Goal: Check status: Check status

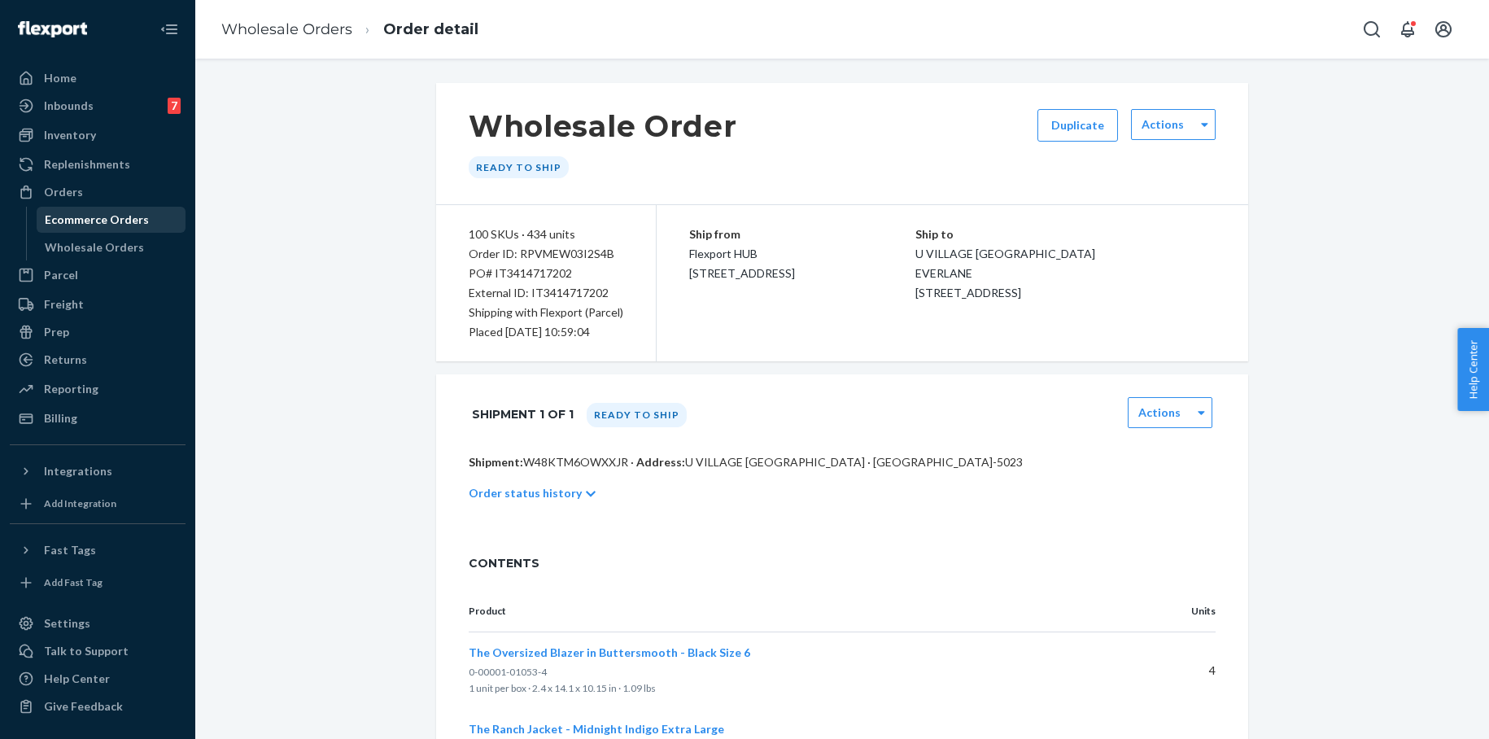
click at [81, 214] on div "Ecommerce Orders" at bounding box center [97, 220] width 104 height 16
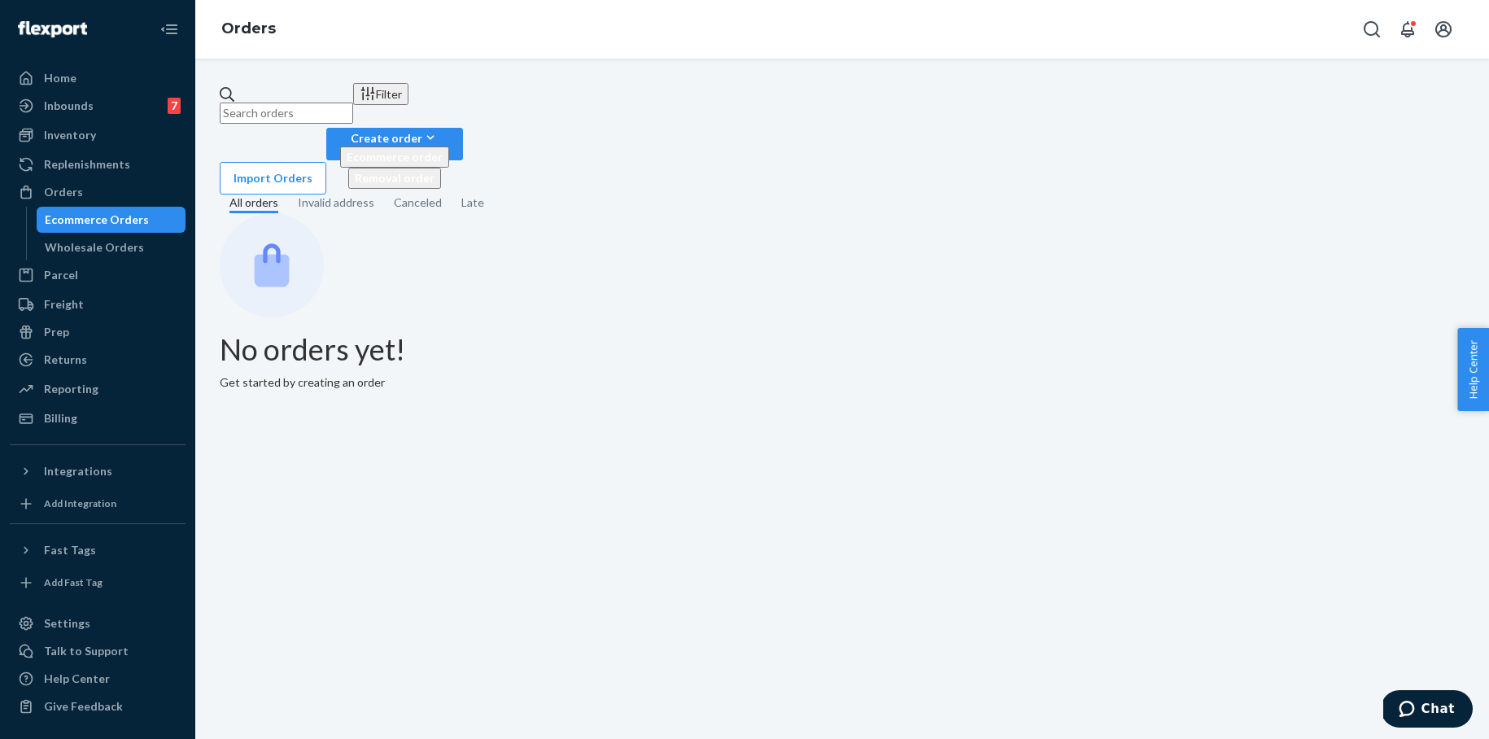
click at [321, 102] on input "text" at bounding box center [286, 112] width 133 height 21
paste input "m264178661"
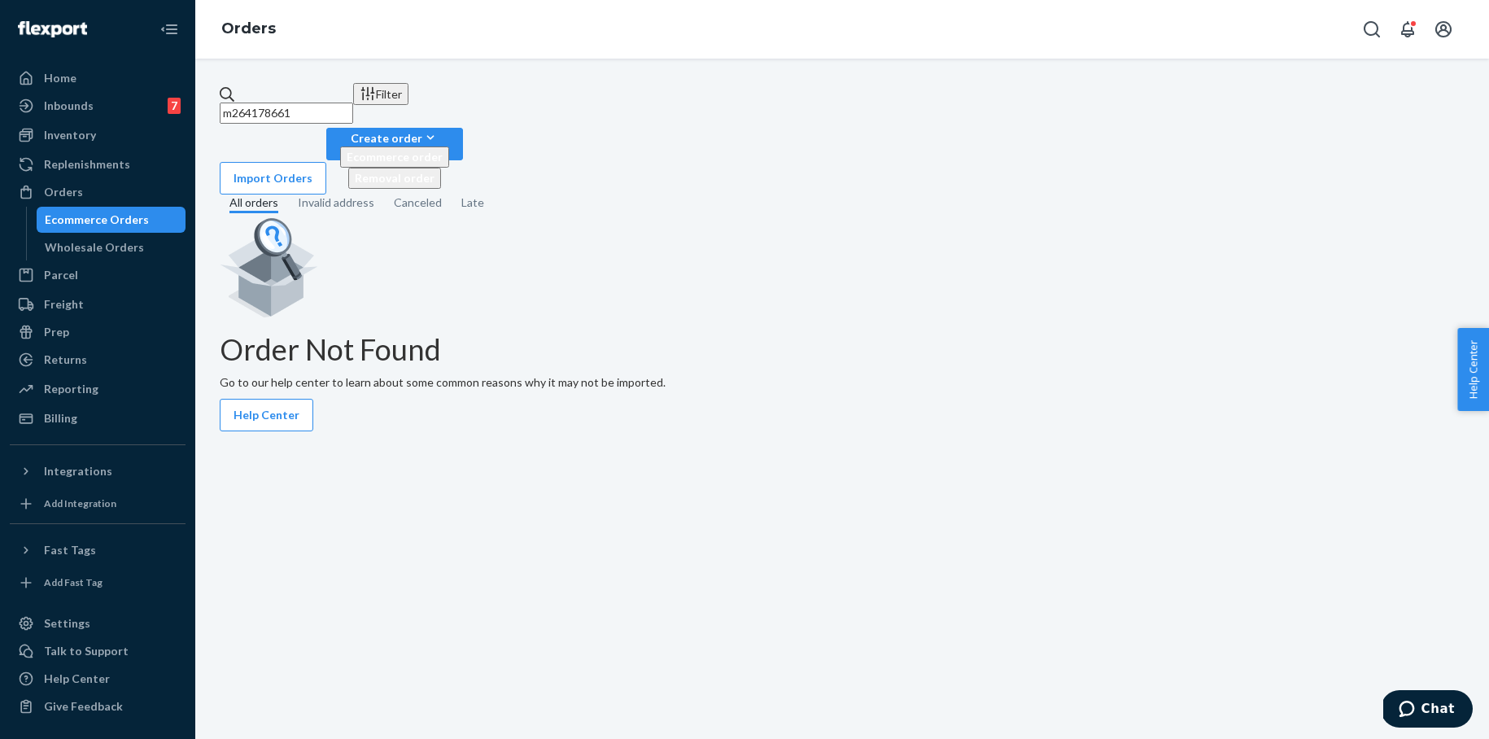
type input "m264178661"
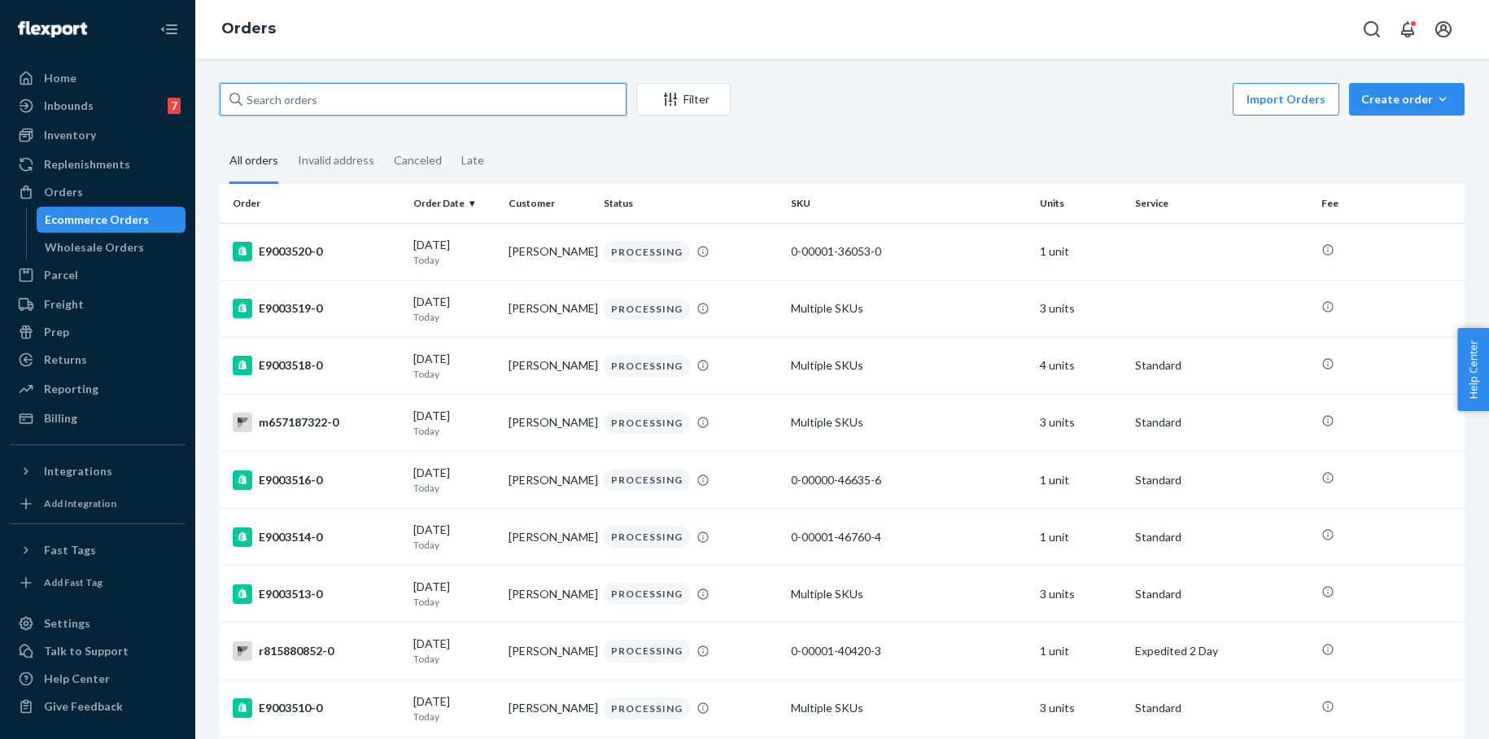
click at [363, 102] on input "text" at bounding box center [423, 99] width 407 height 33
paste input "m264178661"
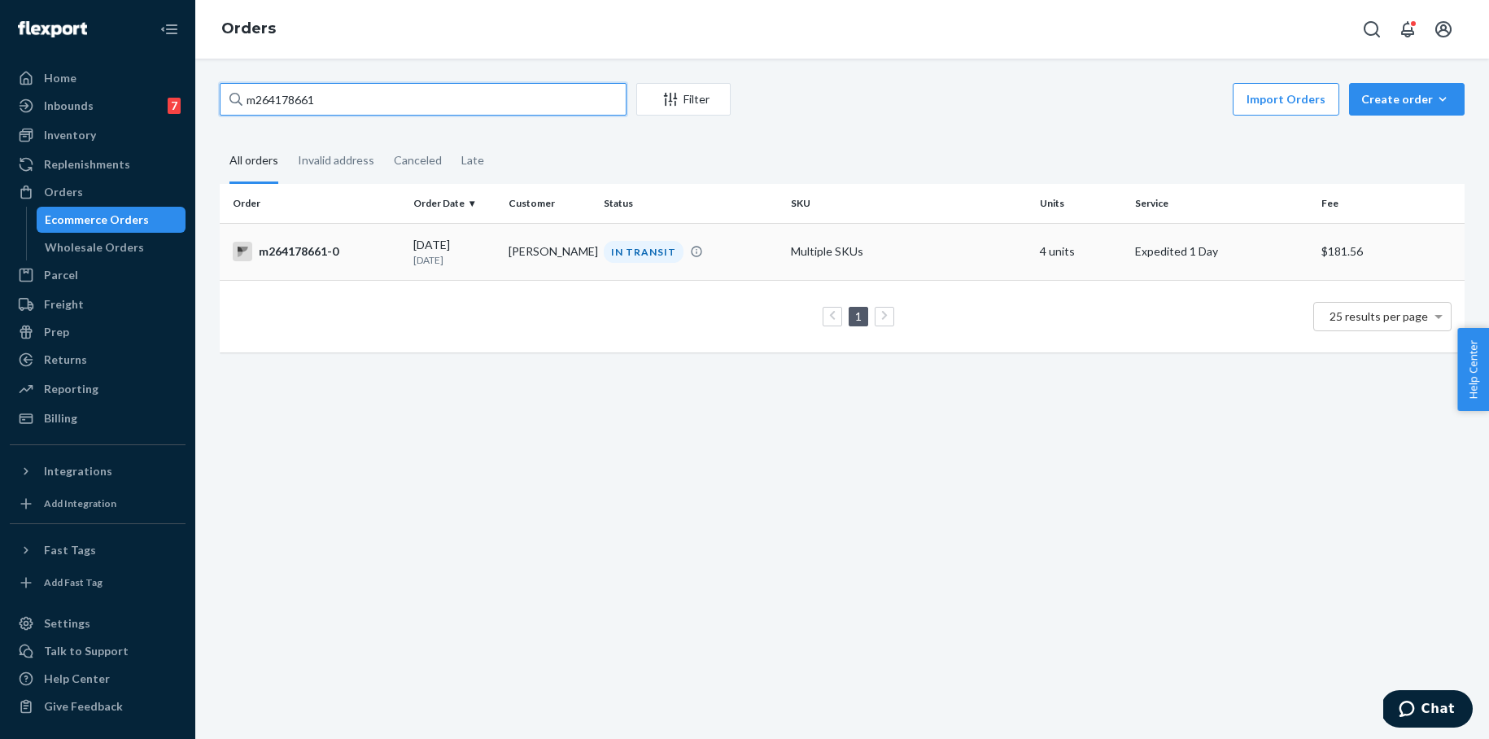
type input "m264178661"
click at [630, 249] on div "IN TRANSIT" at bounding box center [644, 252] width 80 height 22
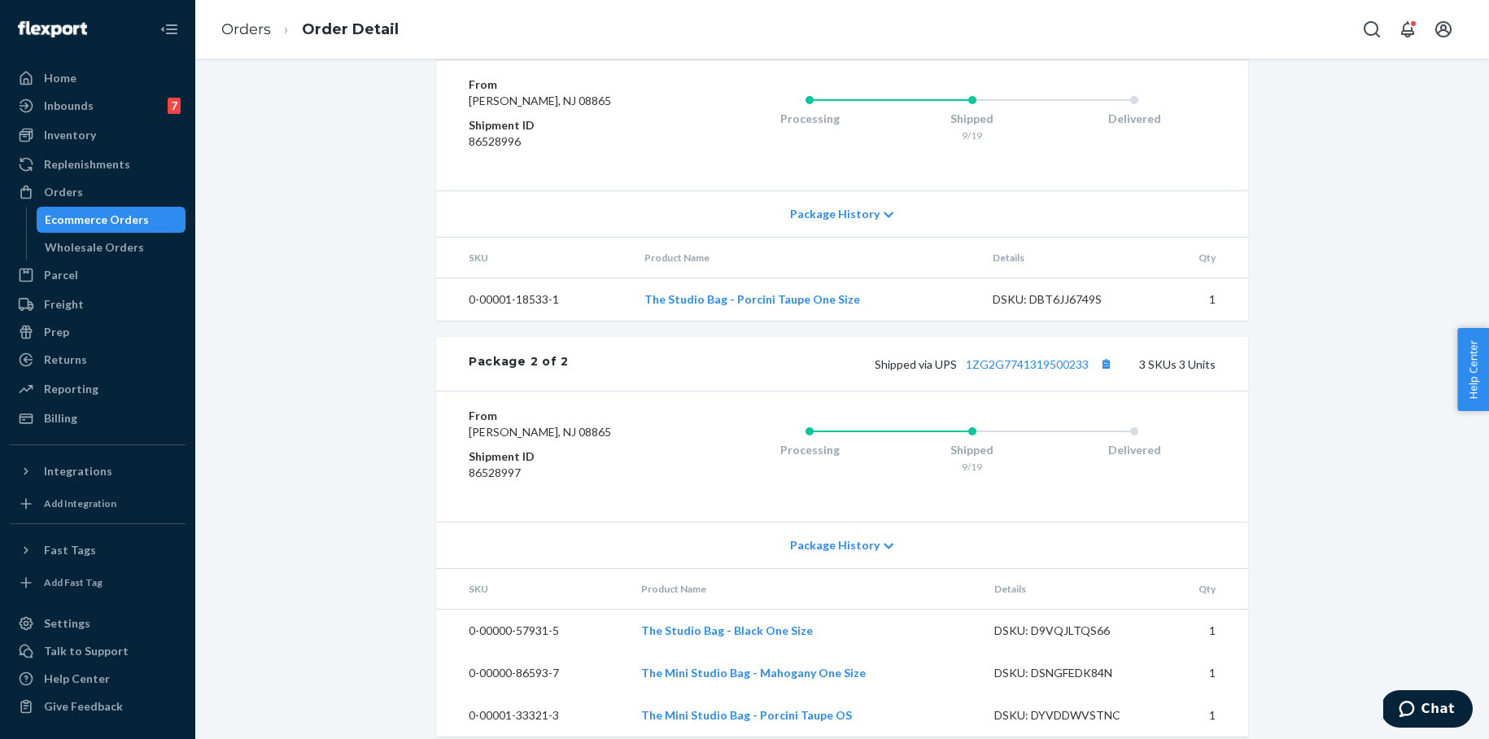
scroll to position [823, 0]
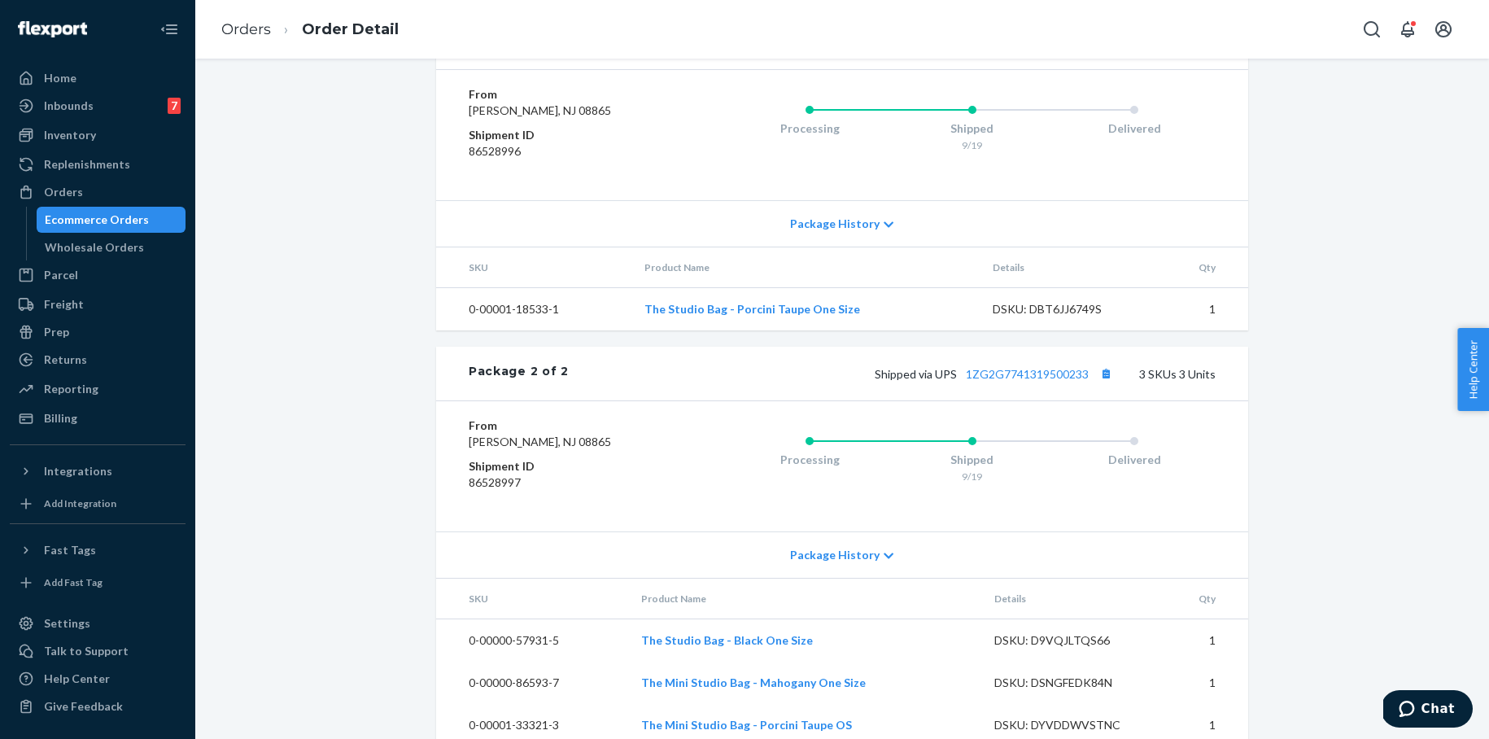
click at [1075, 50] on link "1ZG2G7741311686227" at bounding box center [1038, 43] width 123 height 14
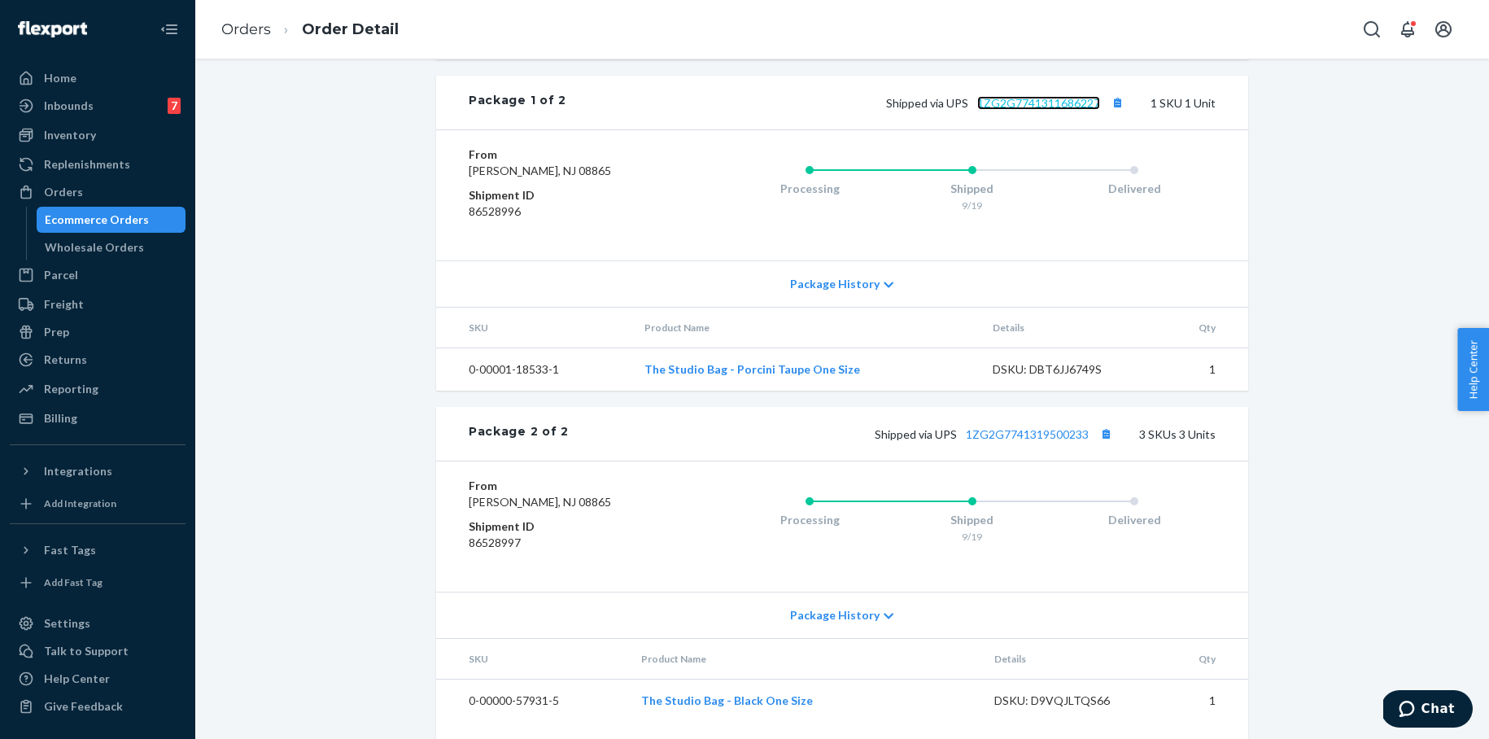
scroll to position [769, 0]
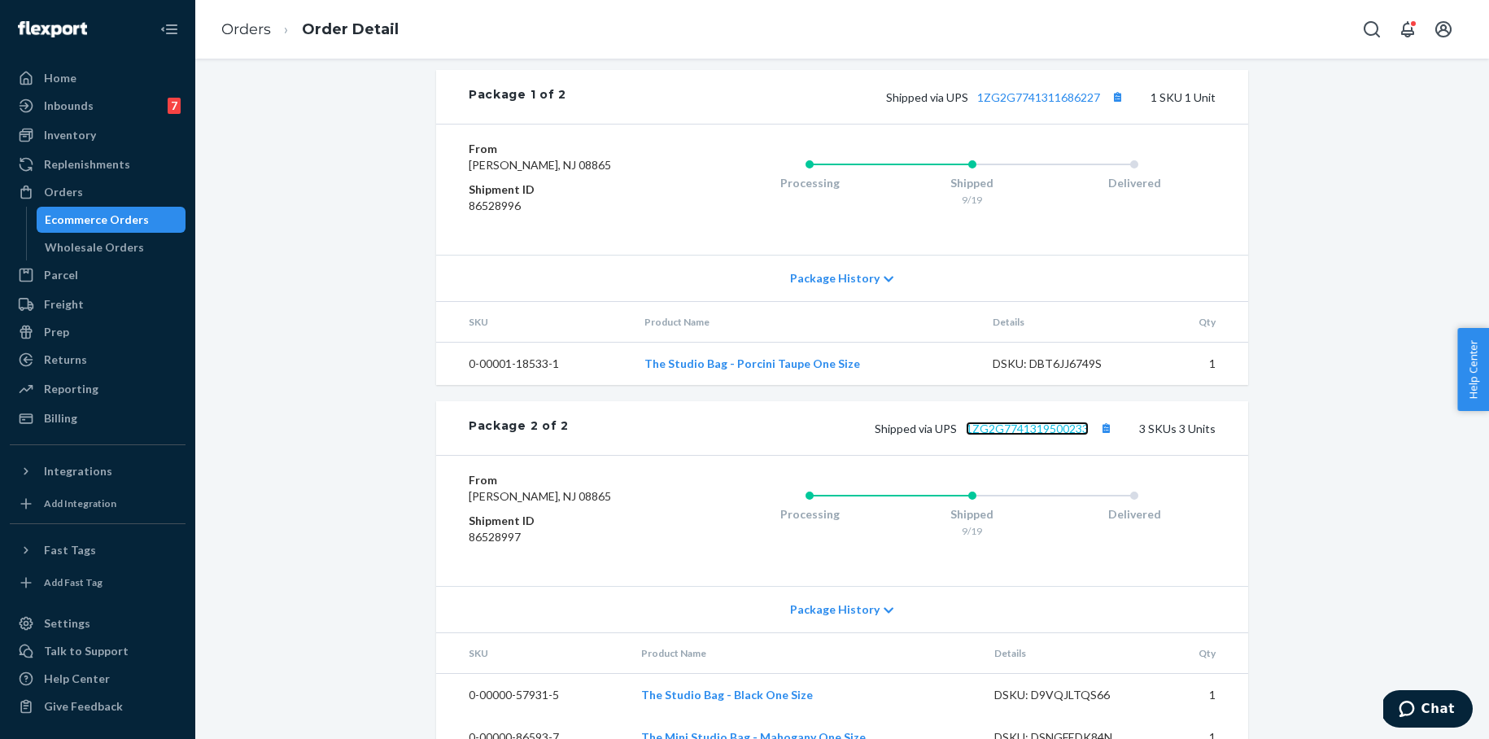
click at [1061, 435] on link "1ZG2G7741319500233" at bounding box center [1027, 428] width 123 height 14
click at [251, 25] on link "Orders" at bounding box center [246, 29] width 50 height 18
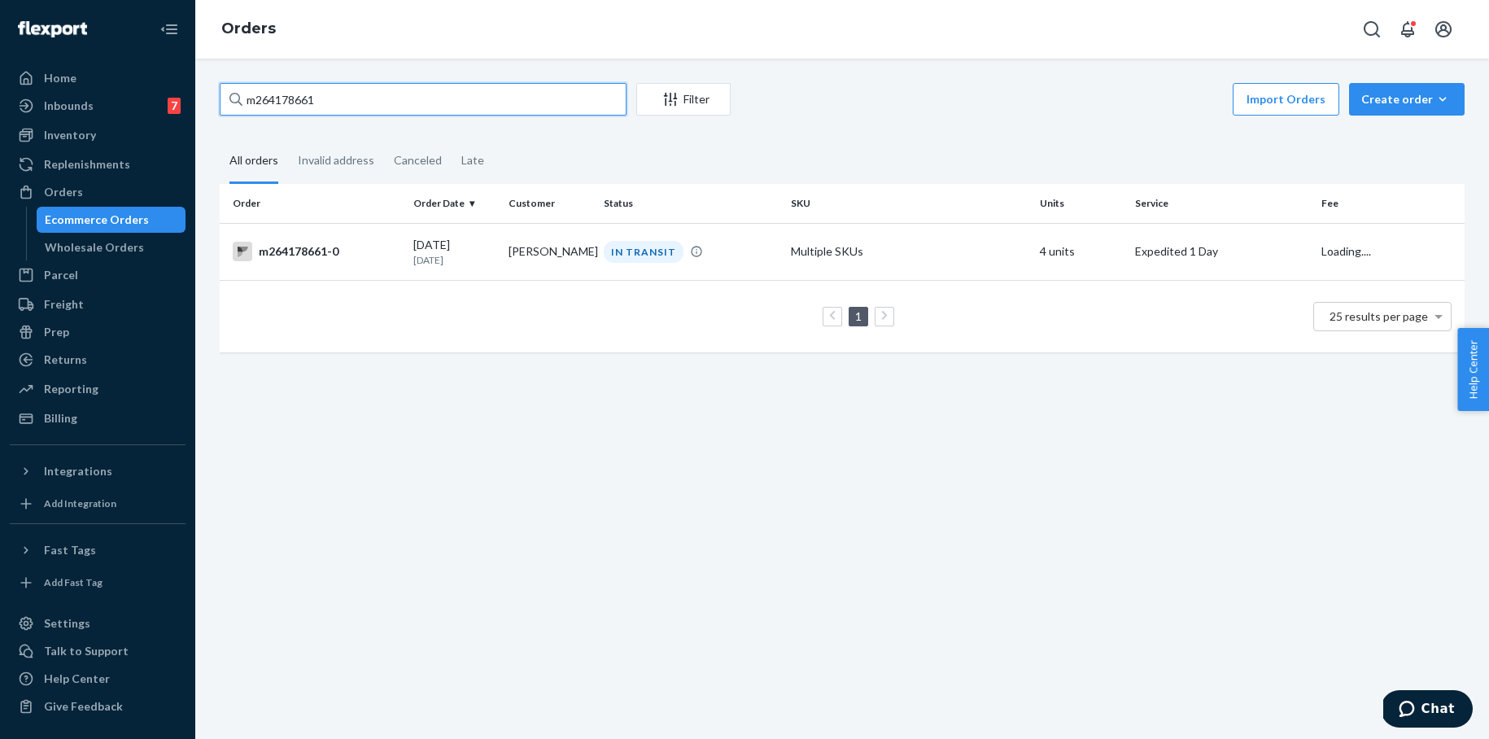
drag, startPoint x: 335, startPoint y: 99, endPoint x: 194, endPoint y: 97, distance: 141.6
click at [194, 97] on div "Home Inbounds 7 Shipping Plans Problems 7 Inventory Products Branded Packaging …" at bounding box center [744, 369] width 1489 height 739
paste input "IT6192861076"
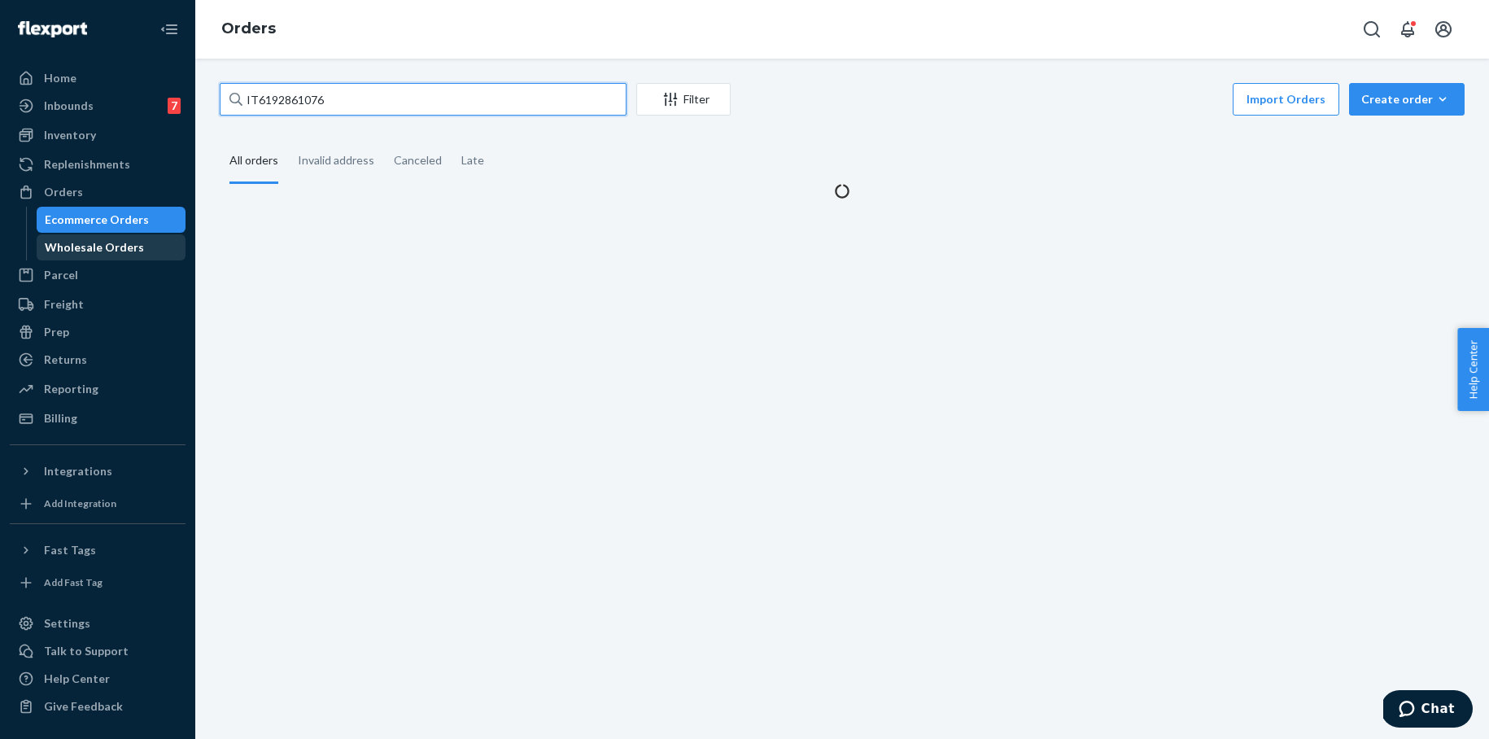
type input "IT6192861076"
click at [113, 245] on div "Wholesale Orders" at bounding box center [94, 247] width 99 height 16
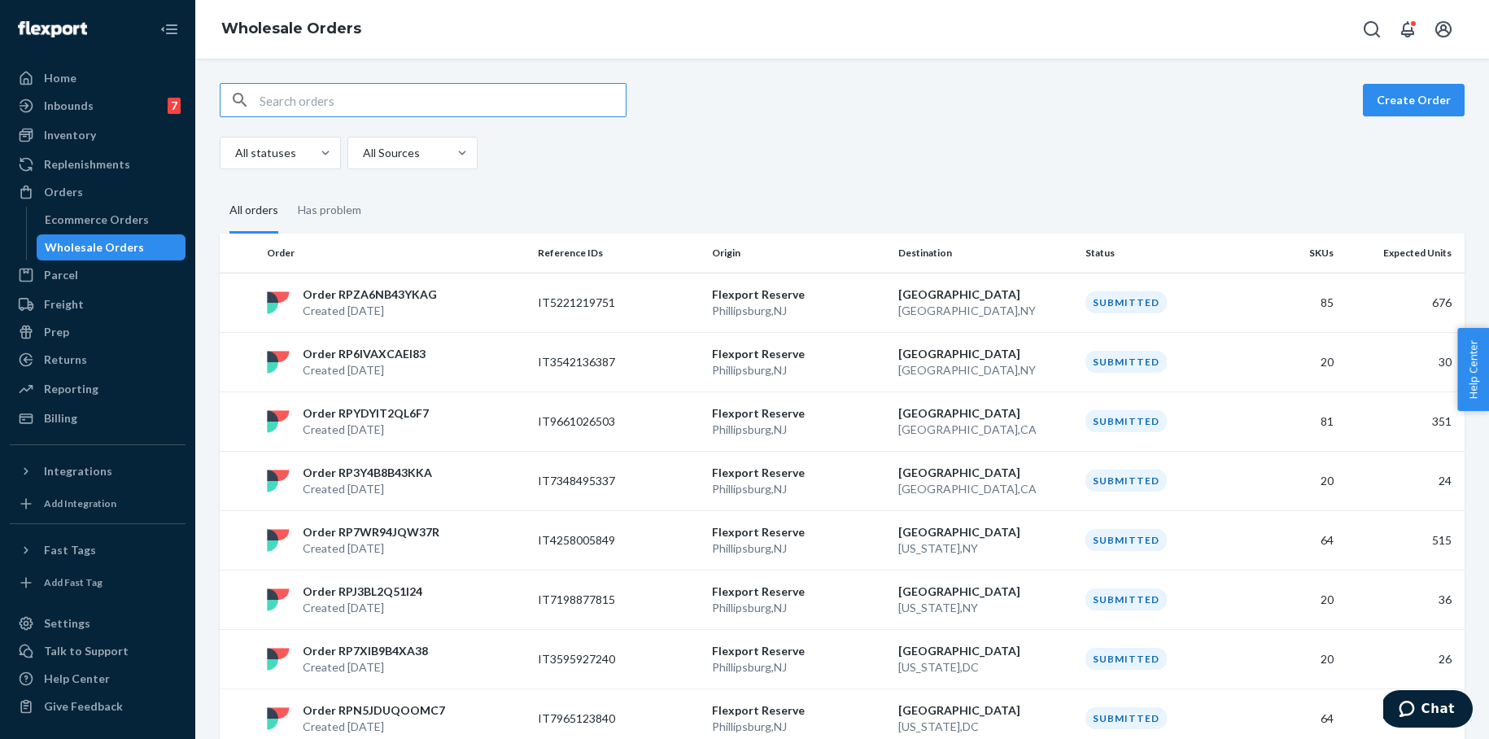
click at [316, 99] on input "text" at bounding box center [443, 100] width 366 height 33
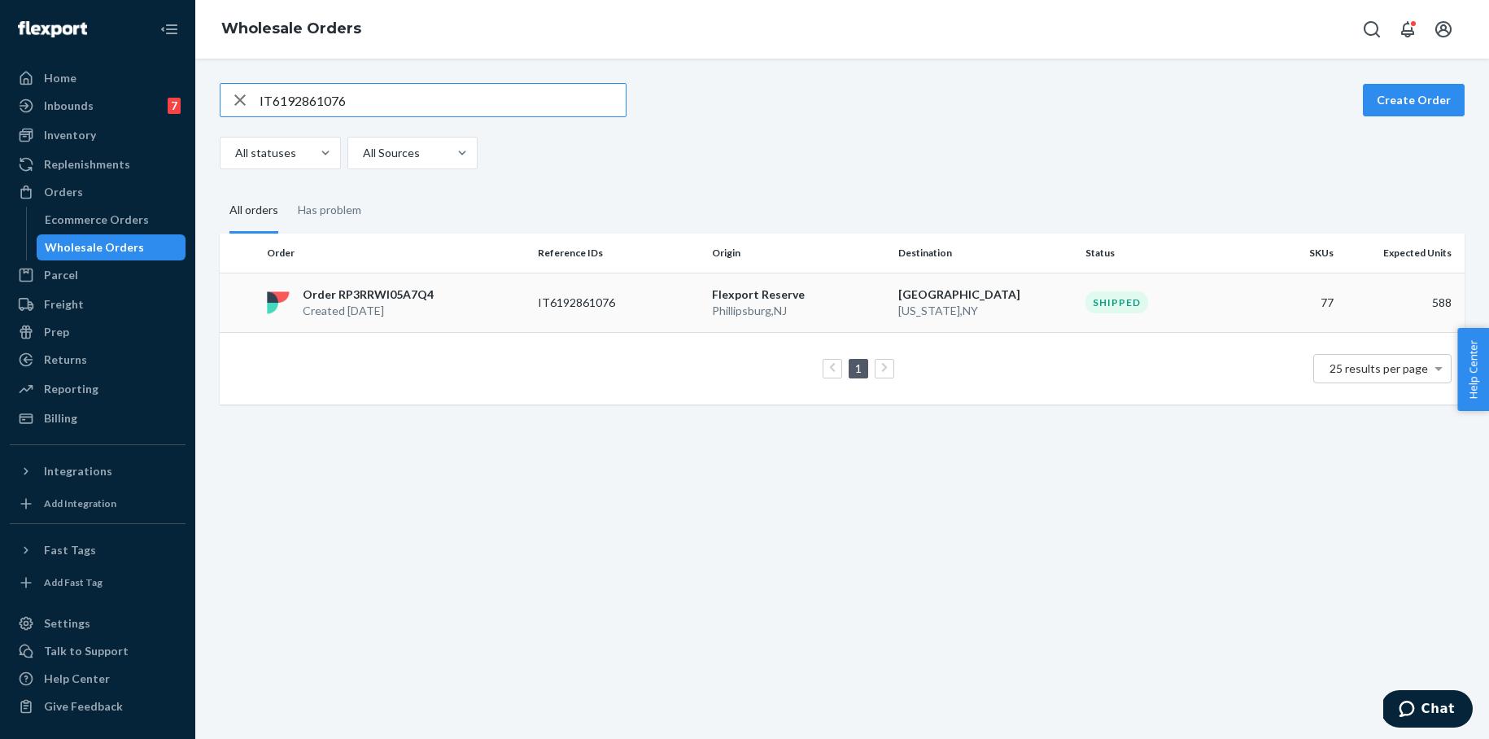
type input "IT6192861076"
click at [608, 299] on p "IT6192861076" at bounding box center [603, 302] width 130 height 16
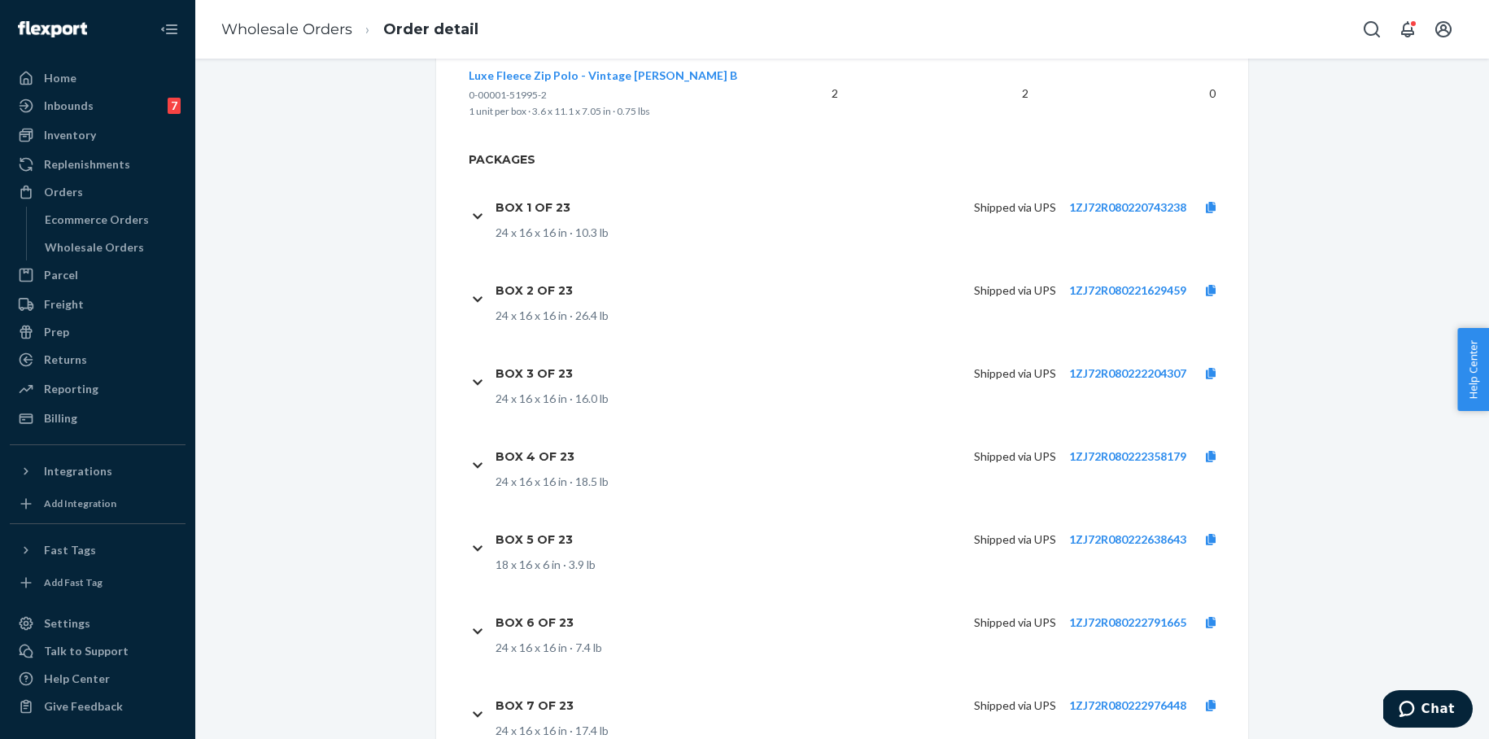
scroll to position [8289, 0]
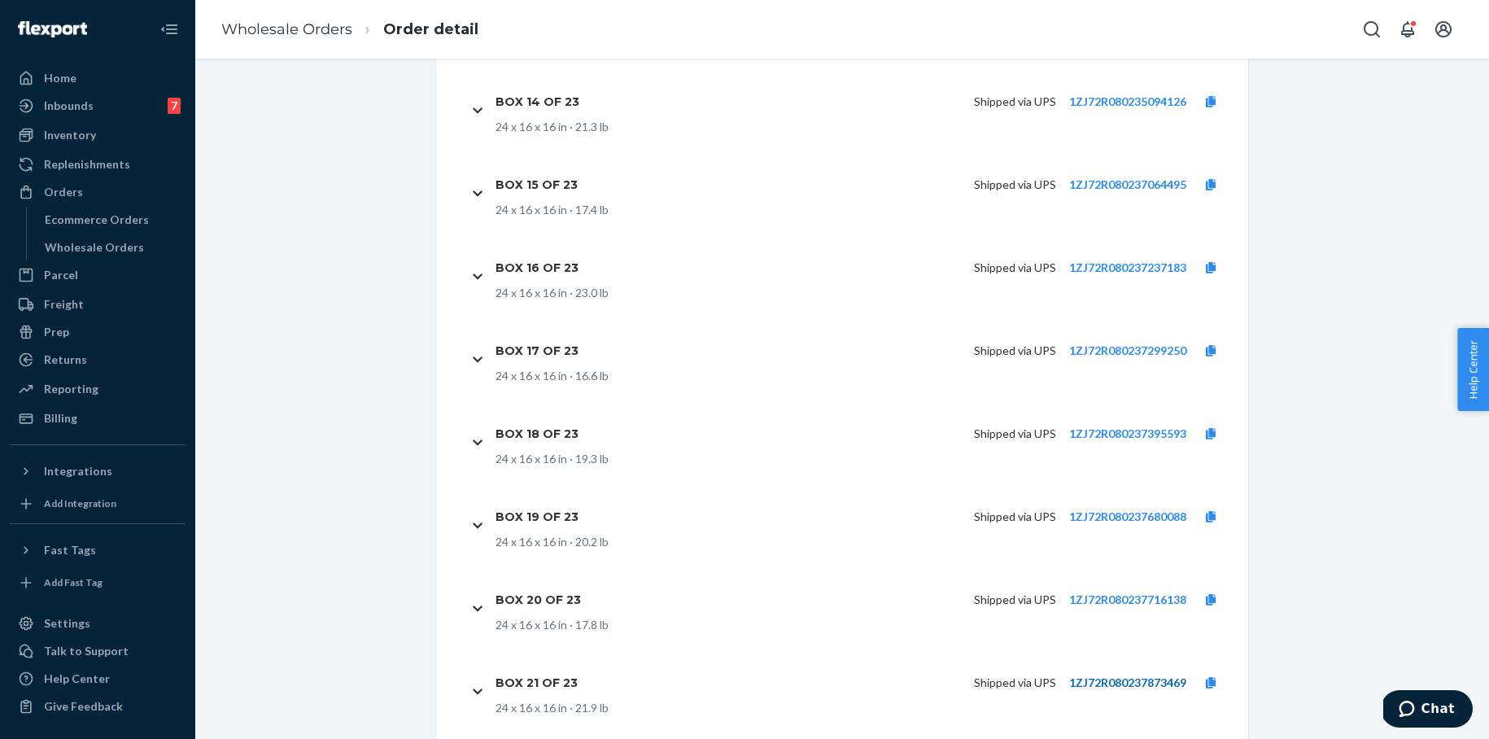
click at [1123, 675] on link "1ZJ72R080237873469" at bounding box center [1127, 682] width 117 height 14
click at [329, 32] on link "Wholesale Orders" at bounding box center [286, 29] width 131 height 18
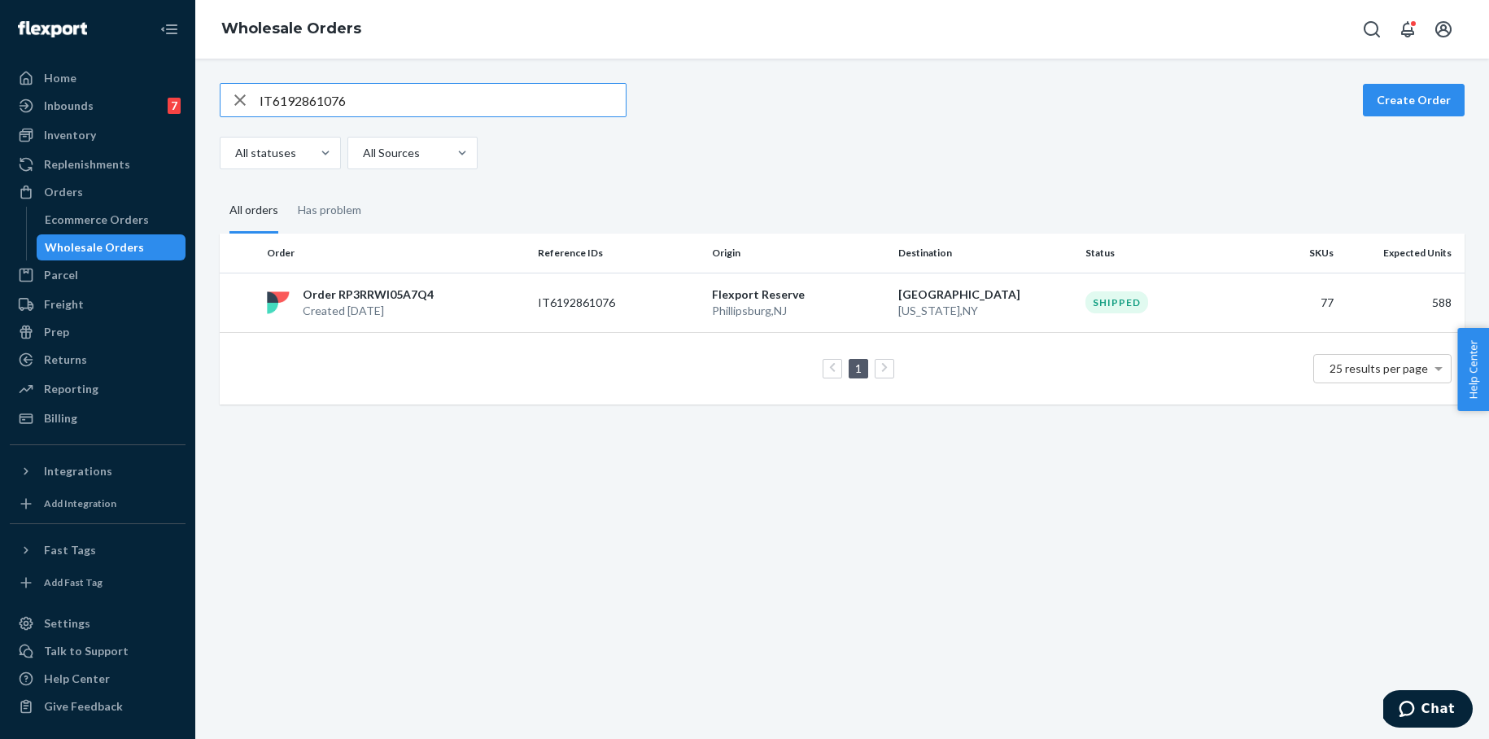
drag, startPoint x: 353, startPoint y: 107, endPoint x: 224, endPoint y: 101, distance: 129.5
click at [224, 101] on div "IT6192861076" at bounding box center [422, 100] width 405 height 33
type input "IT6243764359"
click at [748, 295] on p "Flexport Reserve" at bounding box center [799, 294] width 174 height 16
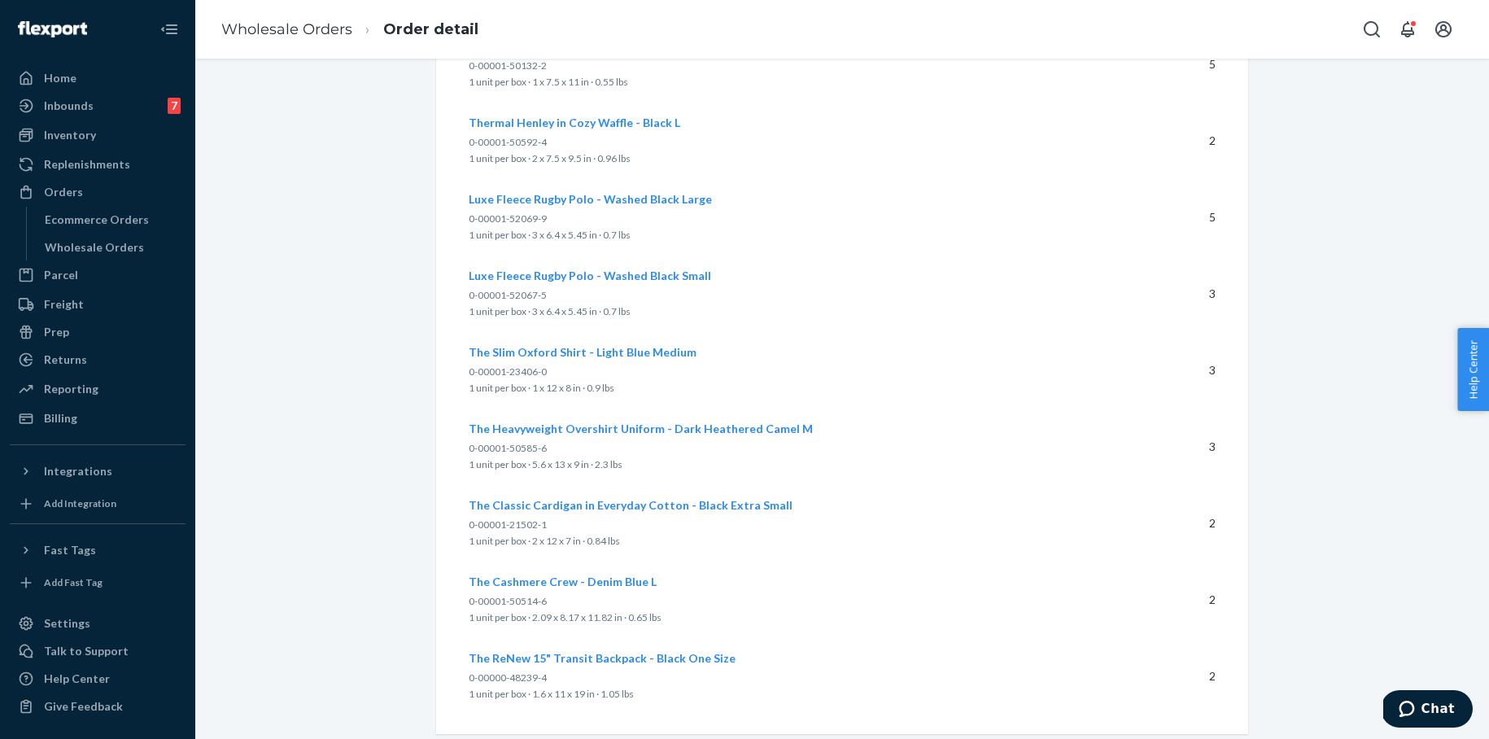
scroll to position [4158, 0]
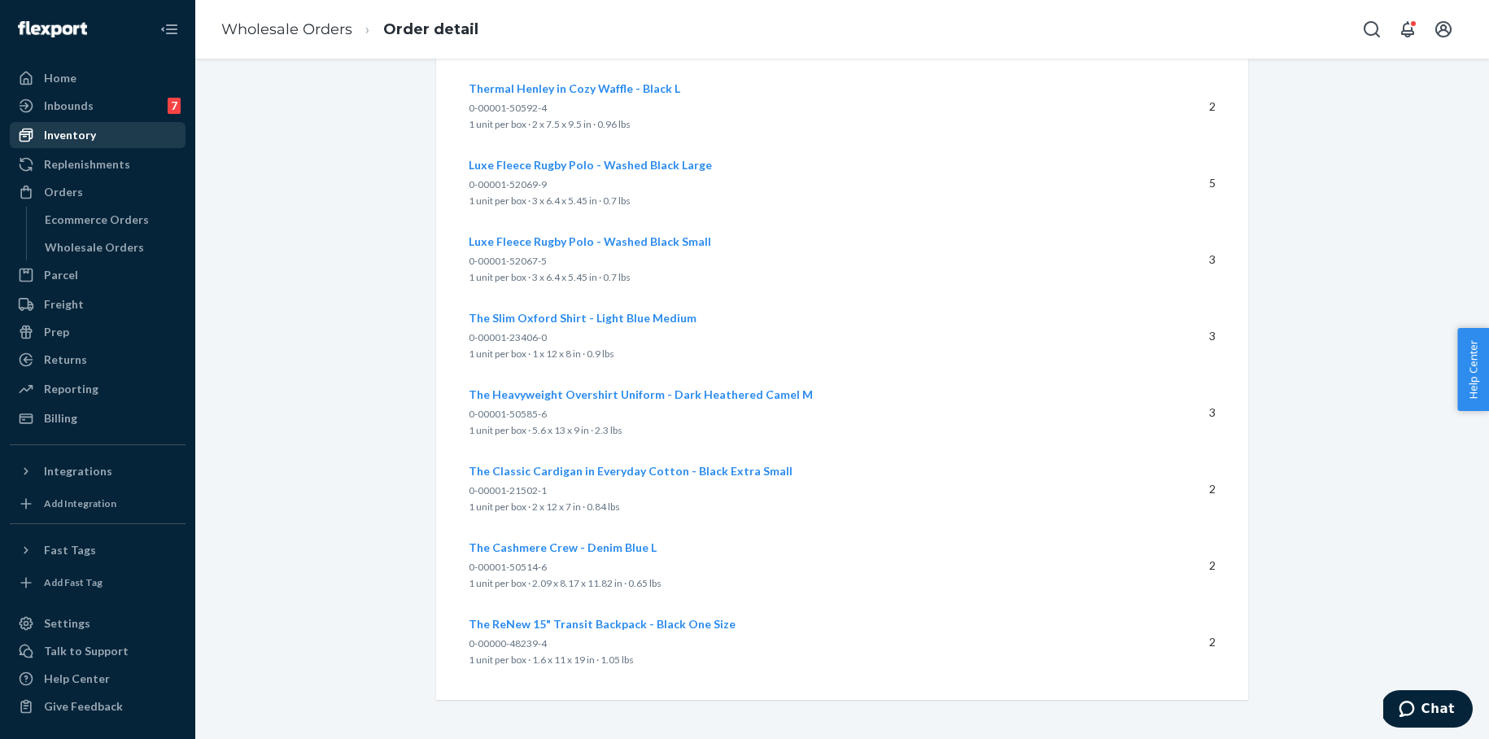
click at [89, 135] on div "Inventory" at bounding box center [70, 135] width 52 height 16
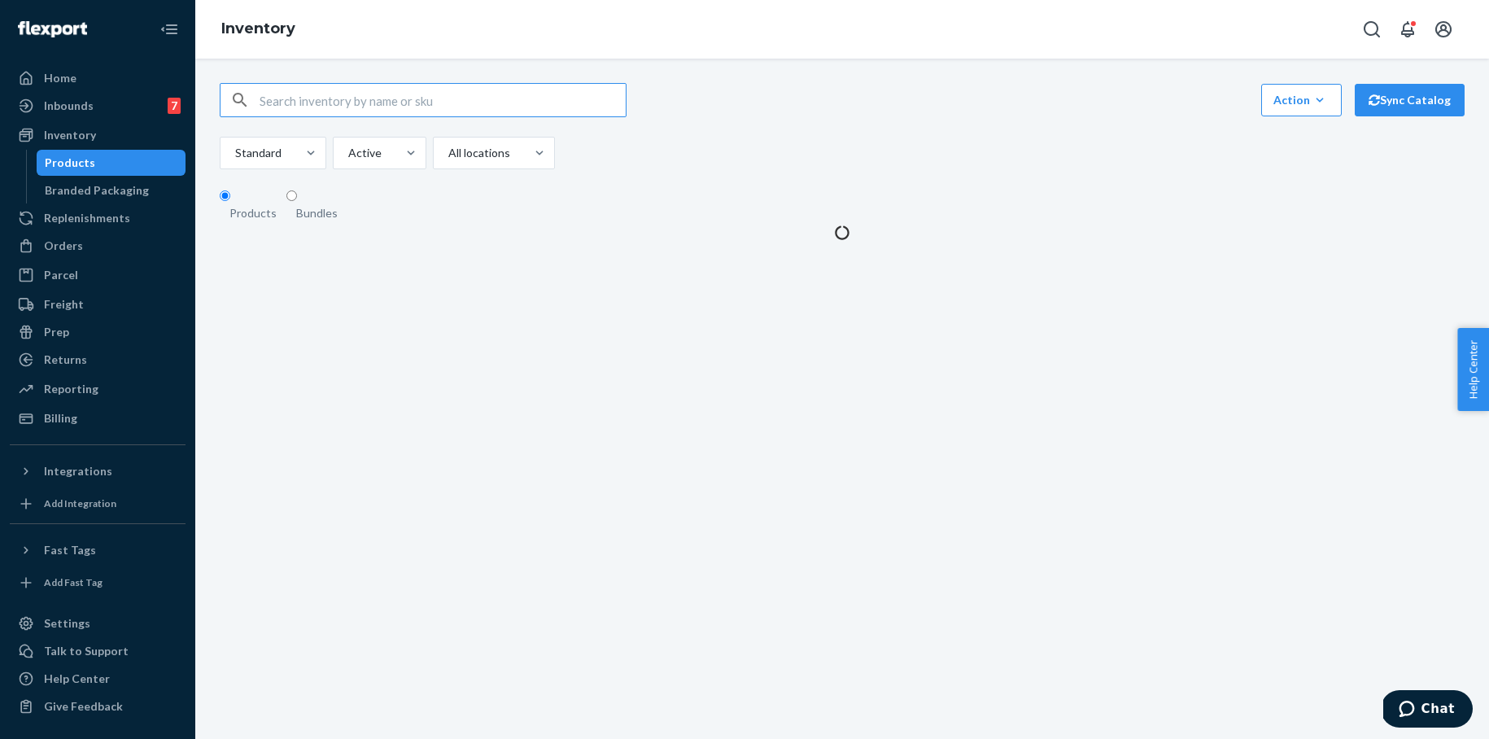
click at [301, 108] on input "text" at bounding box center [443, 100] width 366 height 33
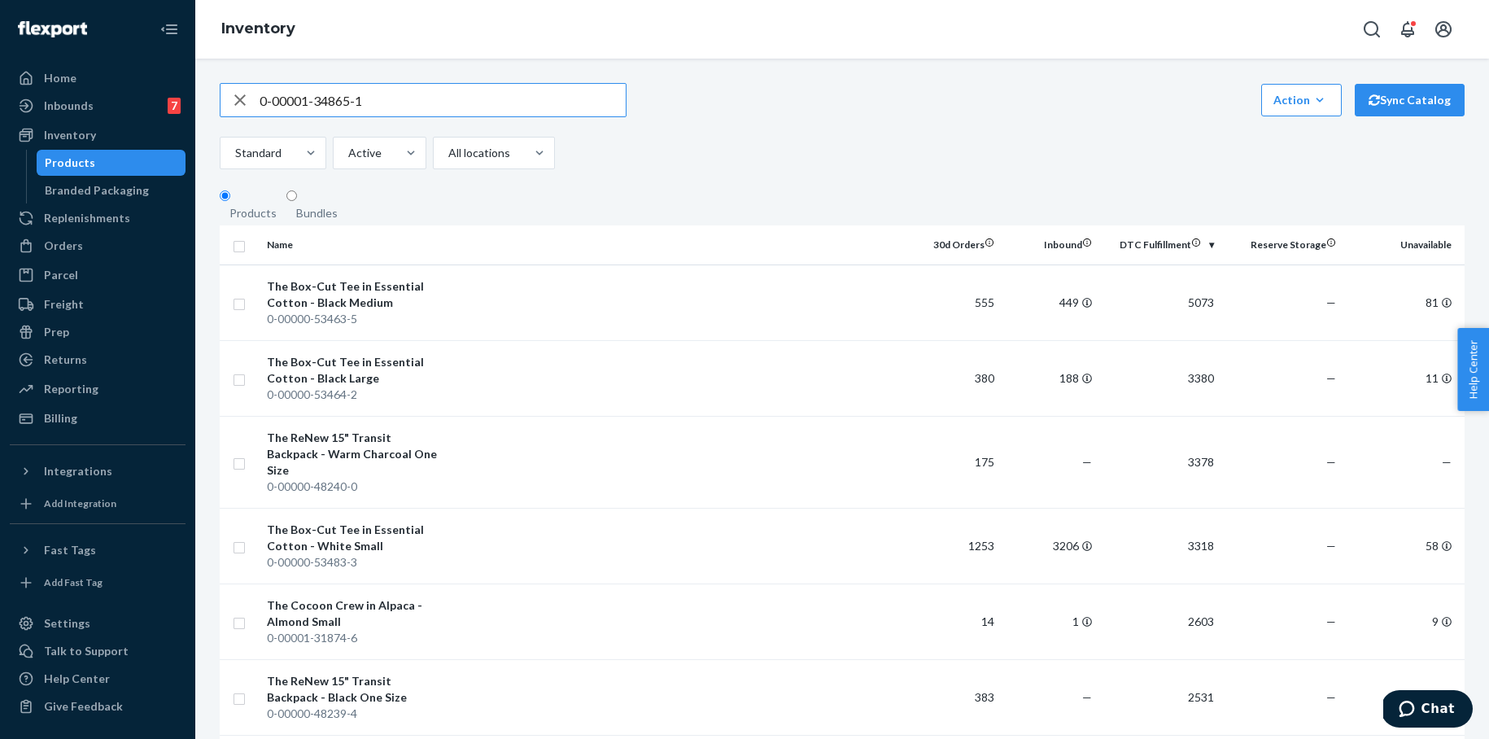
type input "0-00001-34865-1"
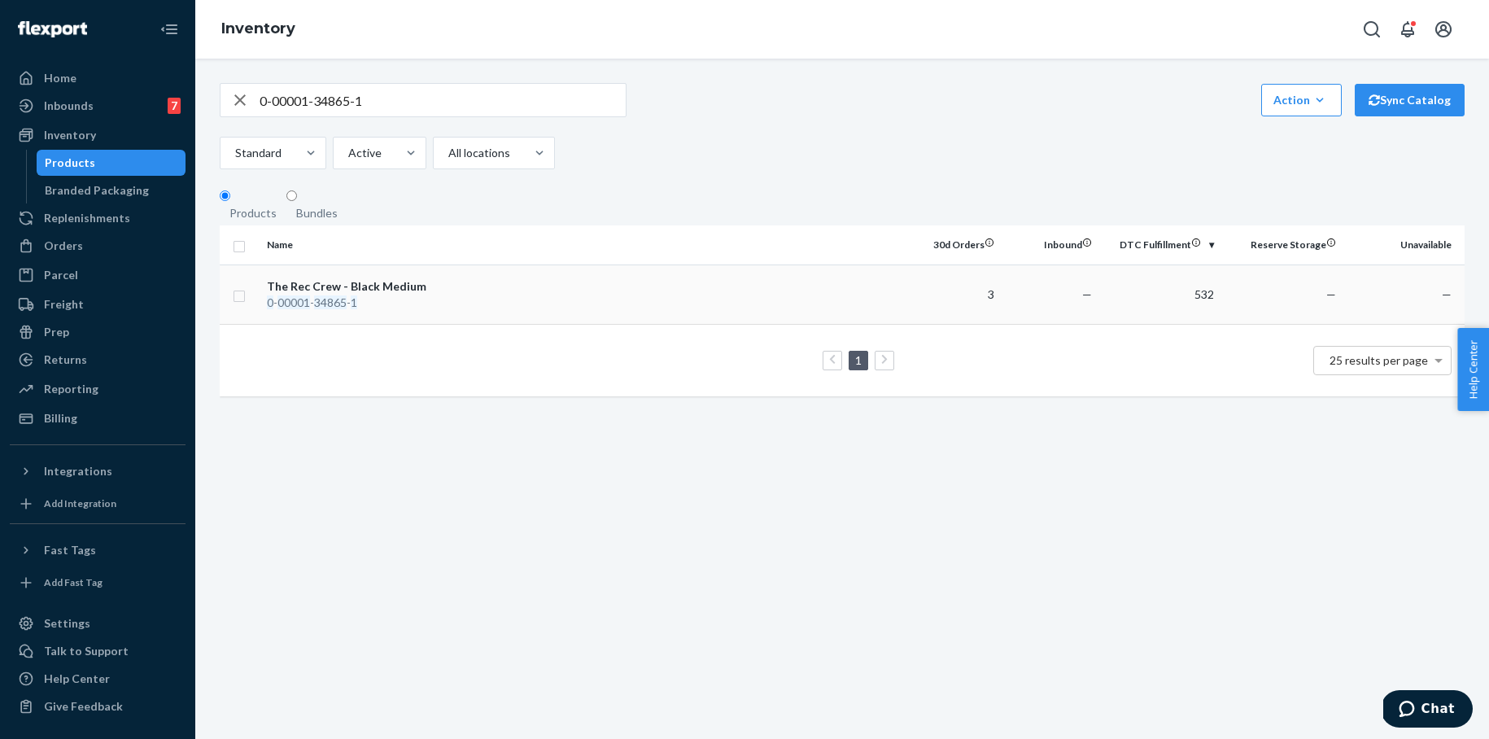
click at [404, 294] on div "The Rec Crew - Black Medium" at bounding box center [352, 286] width 170 height 16
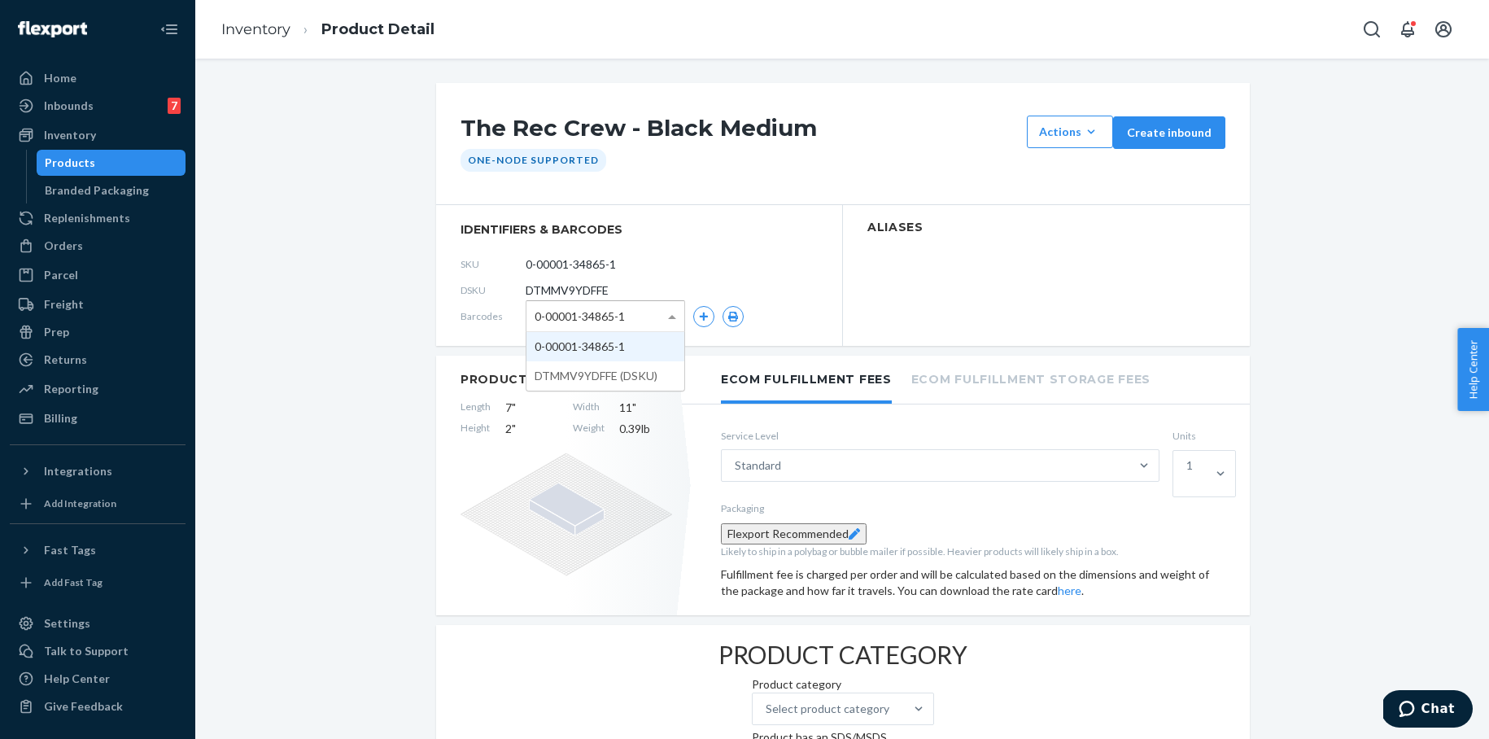
click at [676, 319] on span at bounding box center [674, 316] width 20 height 30
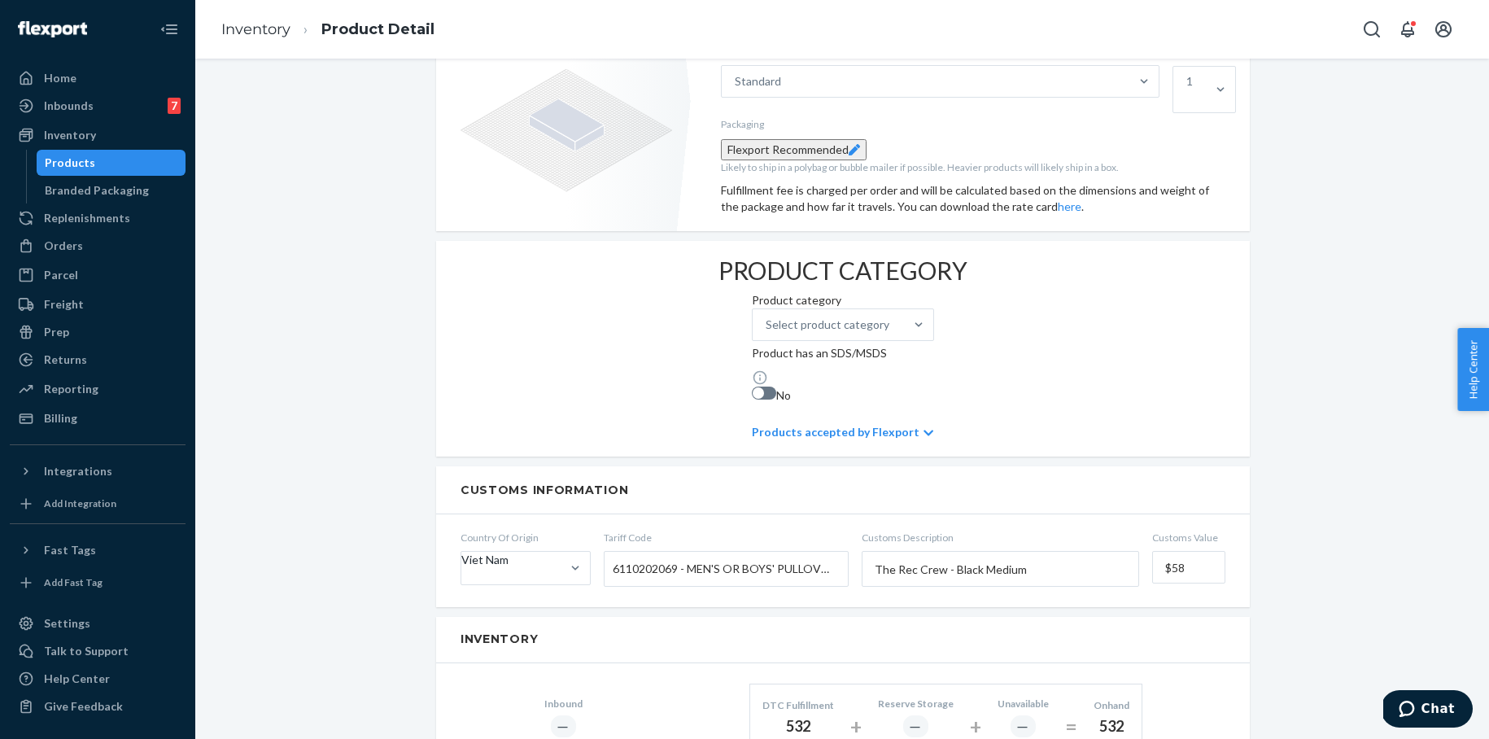
scroll to position [386, 0]
click at [822, 553] on span "6110202069 - MEN'S OR BOYS' PULLOVERS, VESTS AND SIMILAR ARTICLES OF COTTON, KN…" at bounding box center [722, 567] width 219 height 28
click at [617, 552] on input "Tariff Code 6110202069 - MEN'S OR BOYS' PULLOVERS, VESTS AND SIMILAR ARTICLES O…" at bounding box center [615, 567] width 4 height 30
drag, startPoint x: 690, startPoint y: 534, endPoint x: 720, endPoint y: 534, distance: 30.1
click at [719, 553] on span "6110202069 - MEN'S OR BOYS' PULLOVERS, VESTS AND SIMILAR ARTICLES OF COTTON, KN…" at bounding box center [722, 567] width 219 height 28
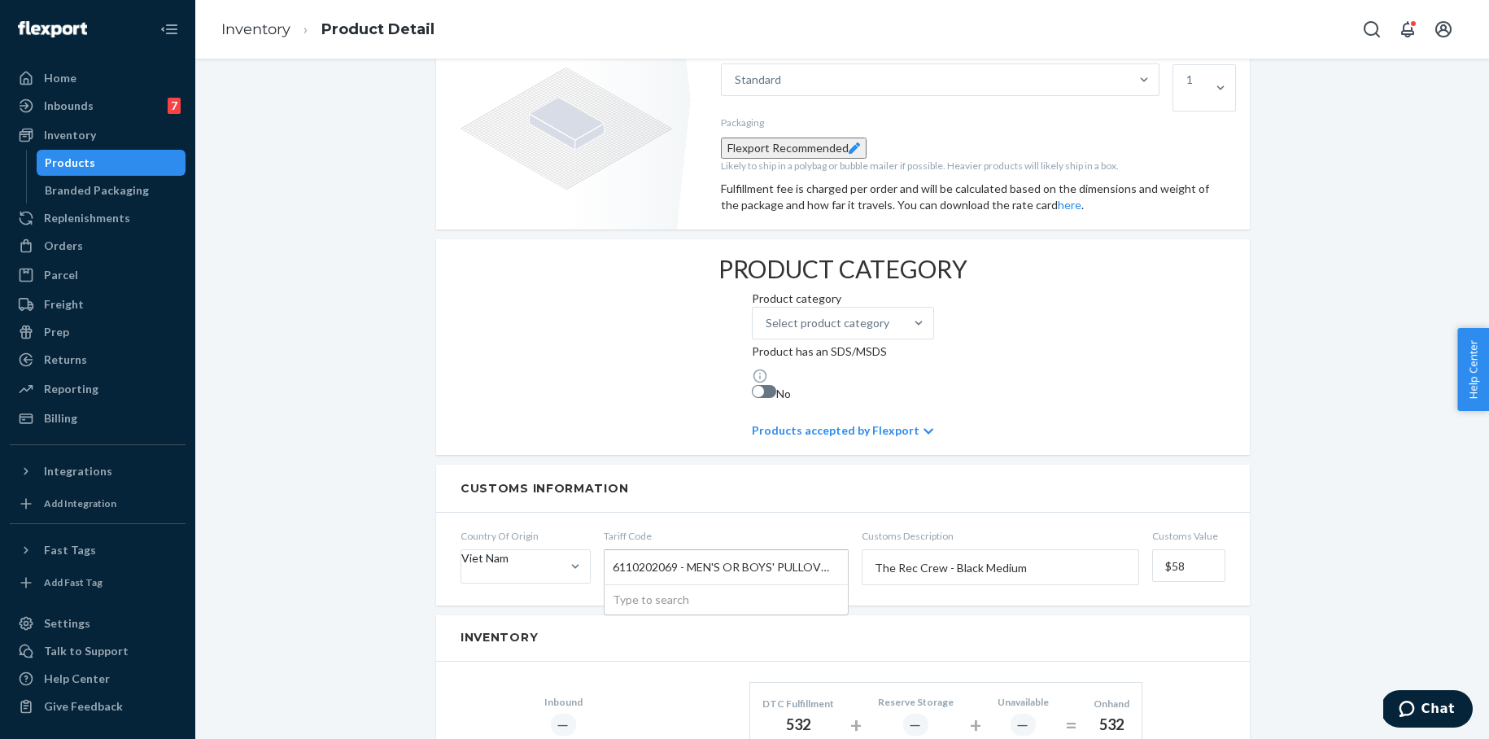
click at [617, 552] on input "Tariff Code 6110202069 - MEN'S OR BOYS' PULLOVERS, VESTS AND SIMILAR ARTICLES O…" at bounding box center [615, 567] width 4 height 30
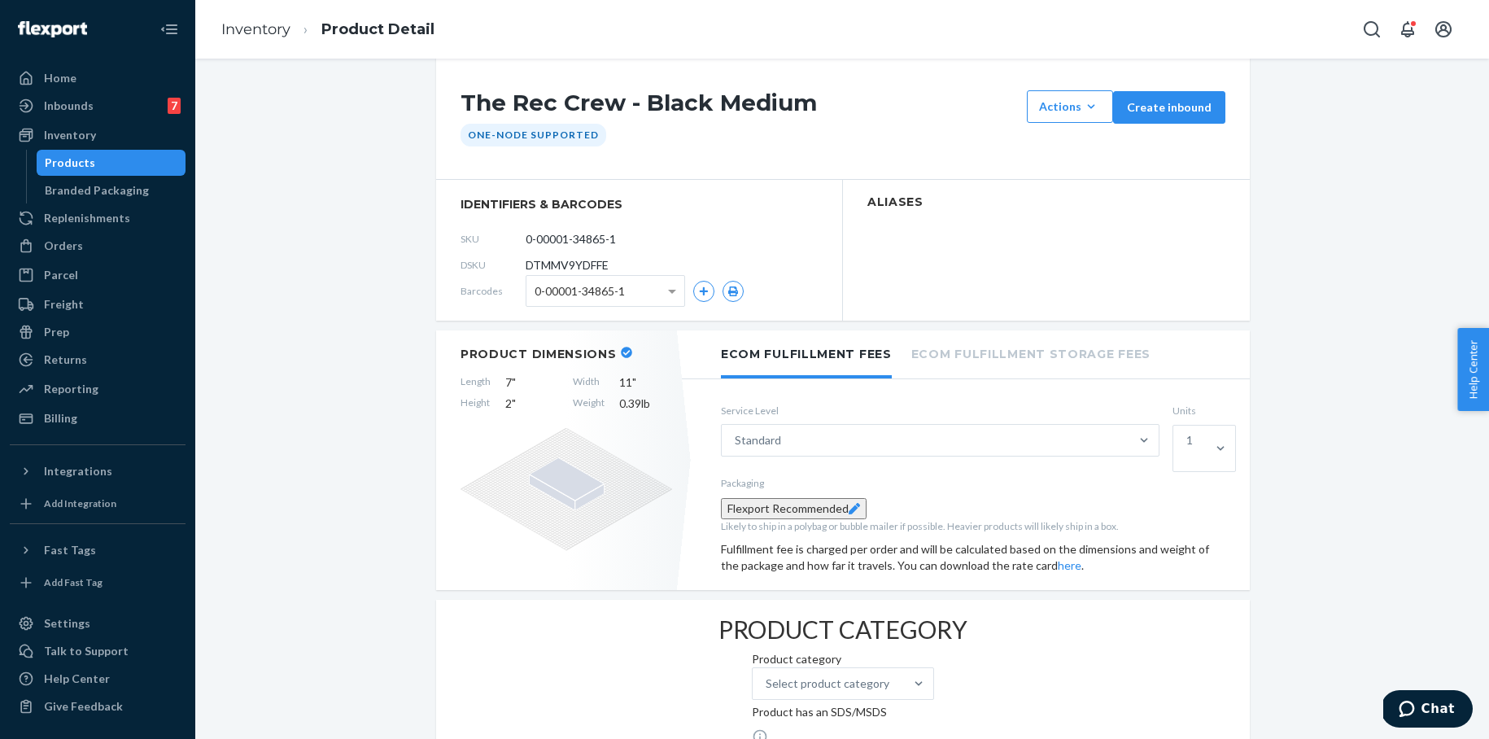
scroll to position [0, 0]
